Goal: Information Seeking & Learning: Learn about a topic

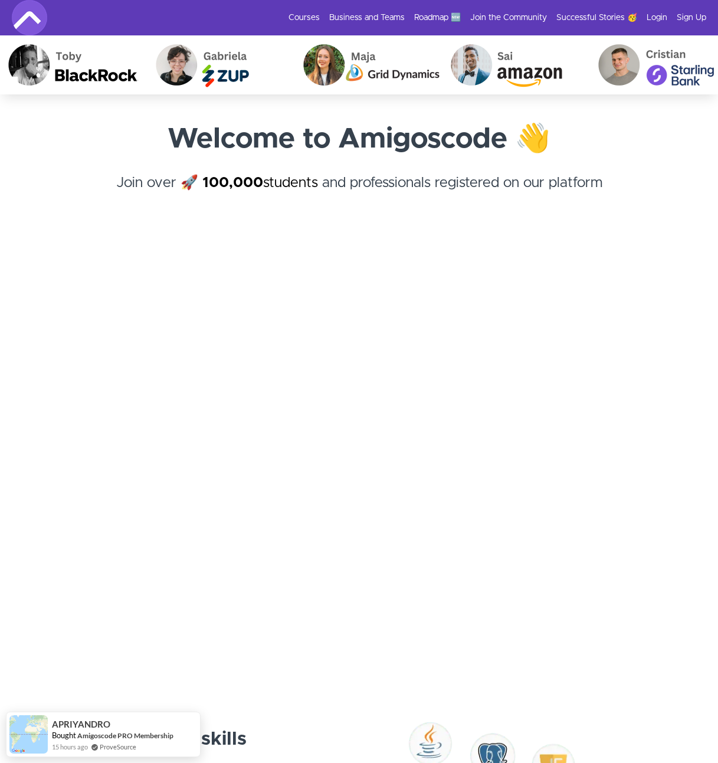
click at [34, 17] on img at bounding box center [29, 17] width 35 height 35
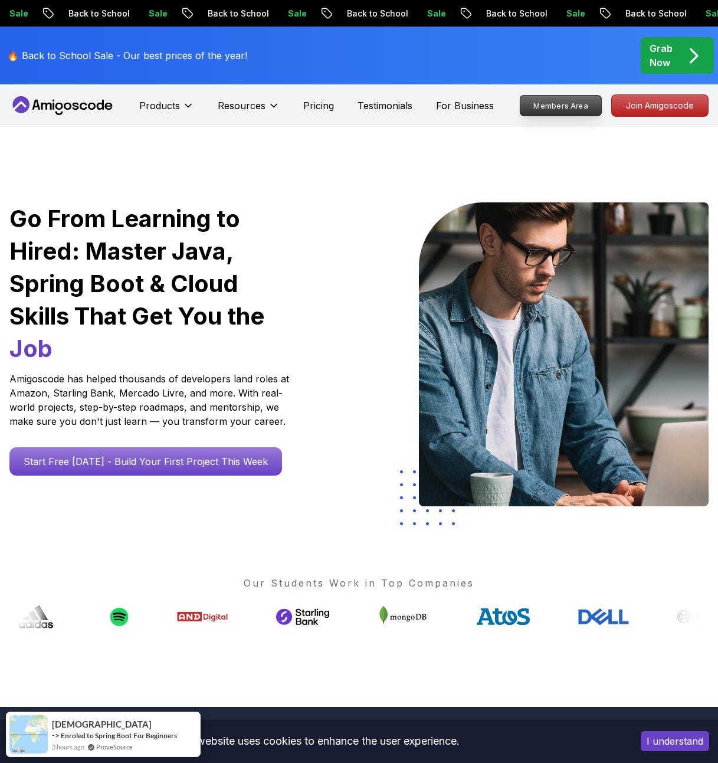
click at [566, 108] on p "Members Area" at bounding box center [561, 106] width 81 height 20
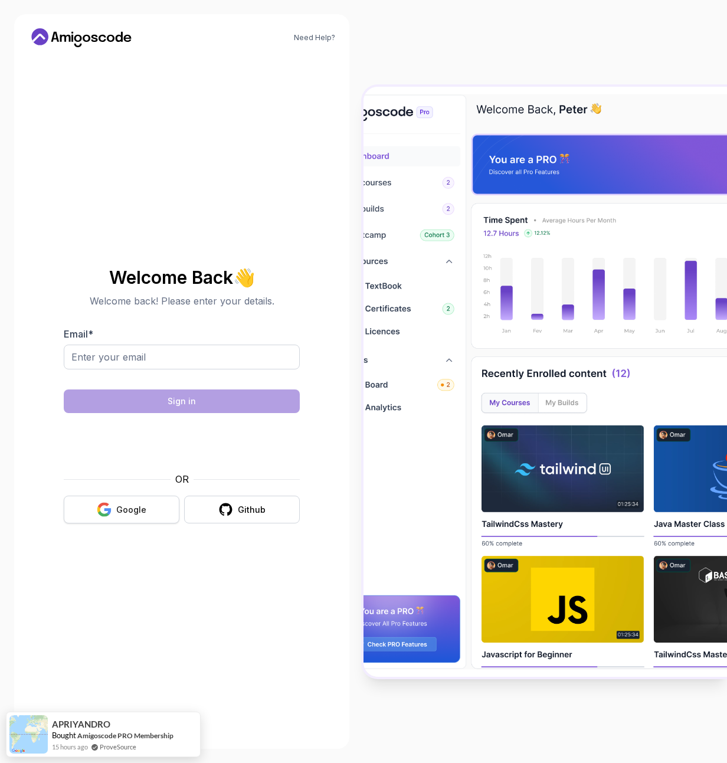
click at [141, 514] on div "Google" at bounding box center [131, 510] width 30 height 12
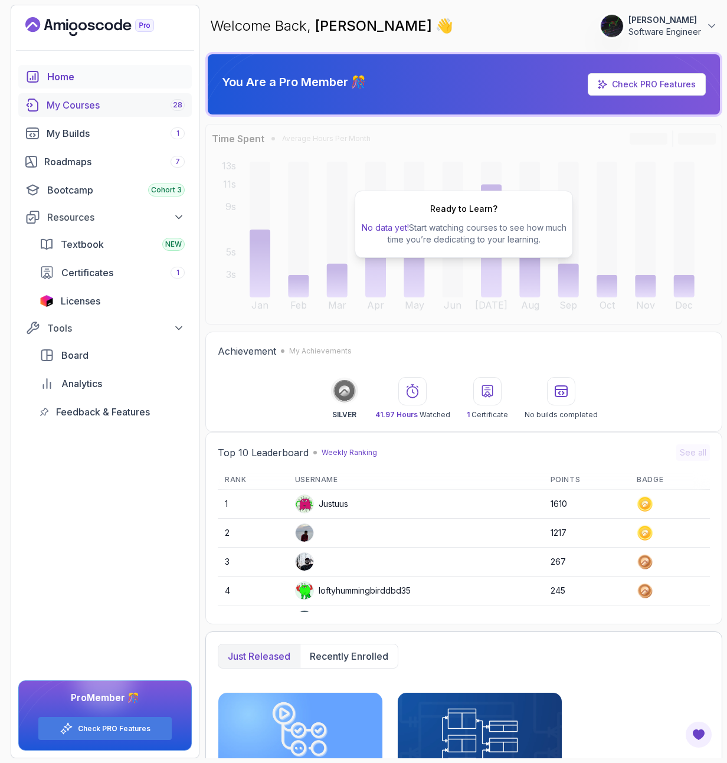
click at [66, 100] on div "My Courses 28" at bounding box center [116, 105] width 138 height 14
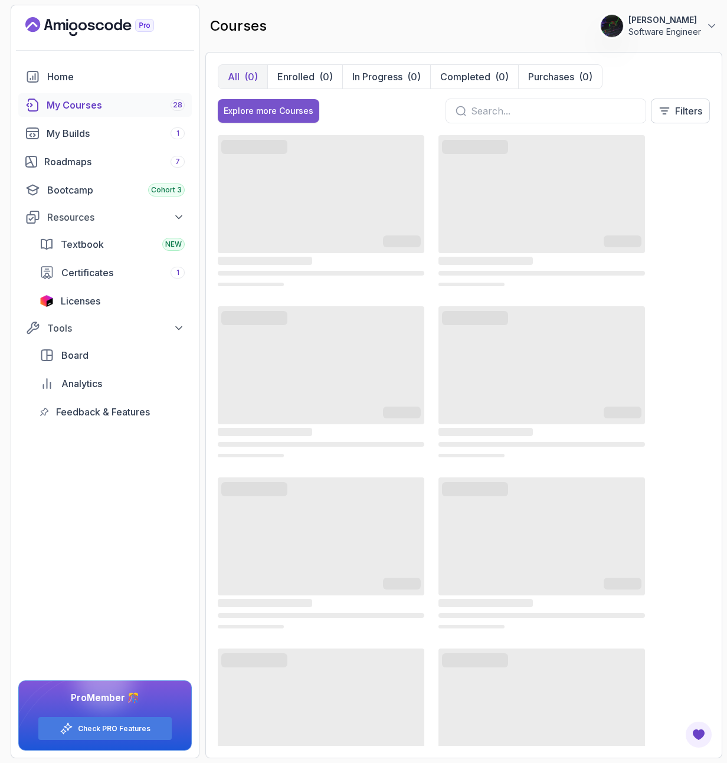
click at [283, 108] on div "Explore more Courses" at bounding box center [269, 111] width 90 height 12
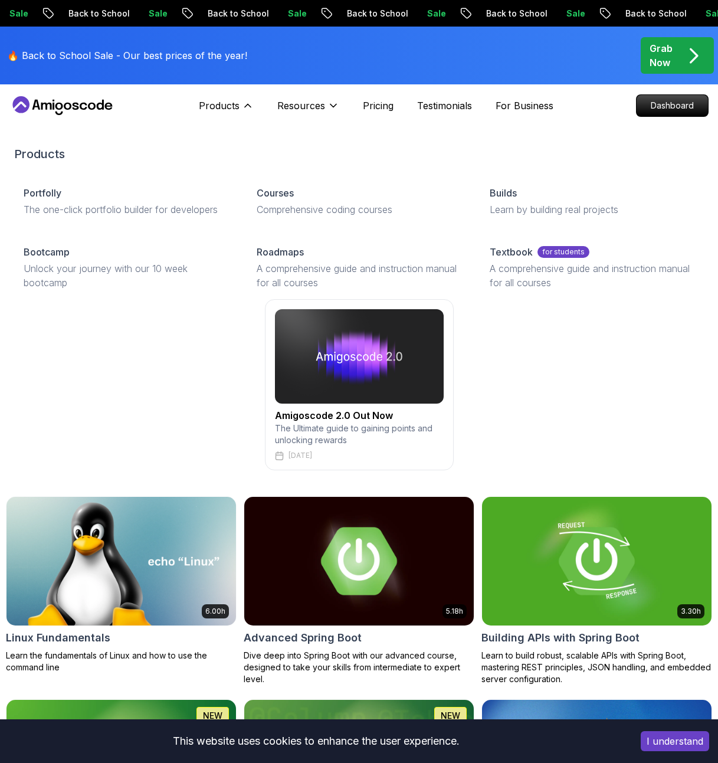
click at [608, 459] on link "Amigoscode 2.0 Out Now The Ultimate guide to gaining points and unlocking rewar…" at bounding box center [359, 384] width 690 height 171
